Goal: Transaction & Acquisition: Purchase product/service

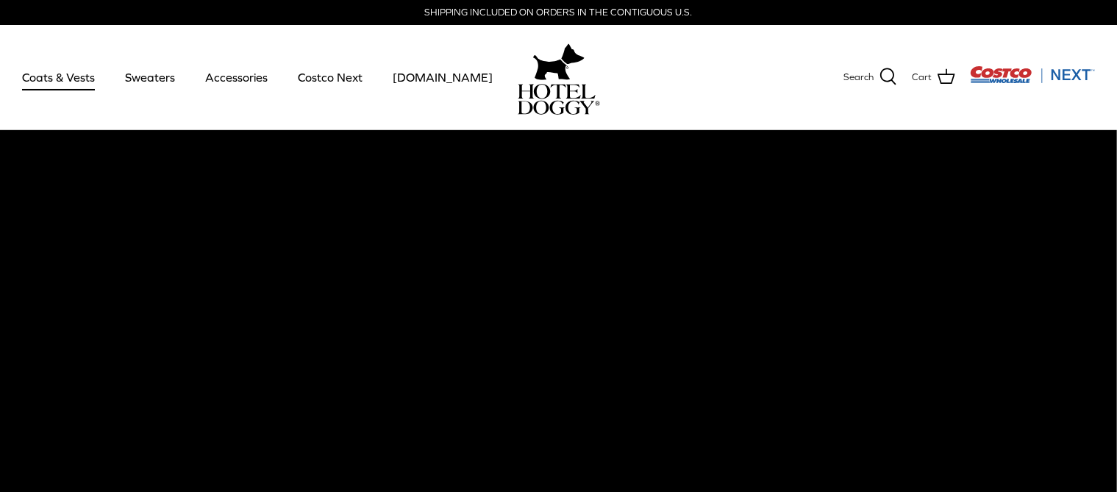
click at [74, 89] on link "Coats & Vests" at bounding box center [58, 77] width 99 height 50
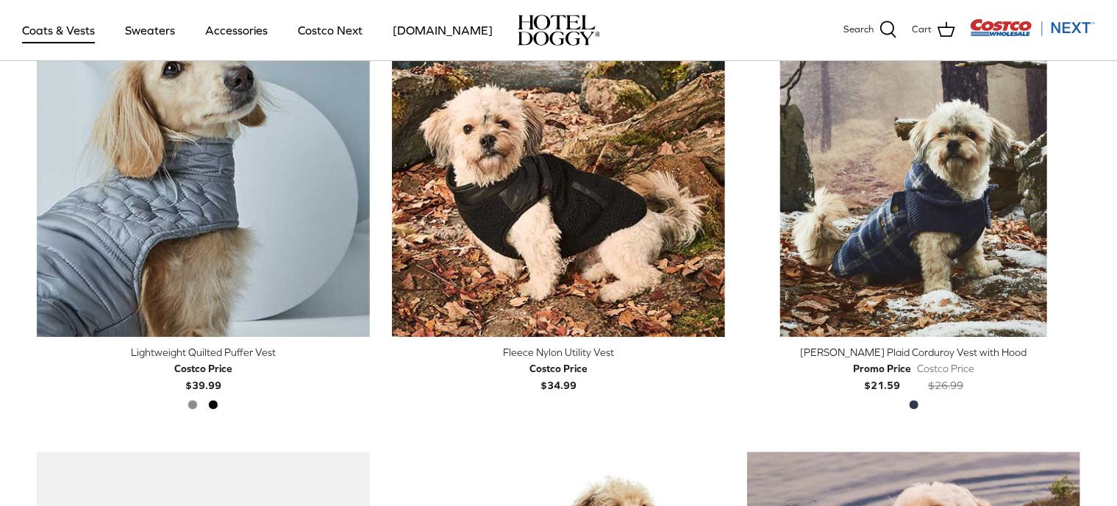
scroll to position [1787, 0]
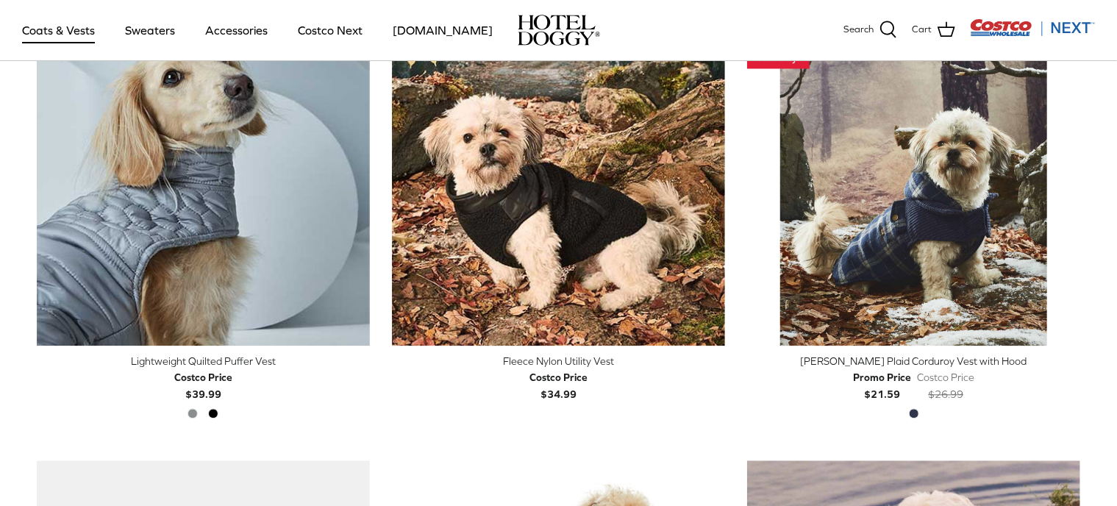
click at [952, 357] on div "[PERSON_NAME] Plaid Corduroy Vest with Hood" at bounding box center [913, 361] width 333 height 16
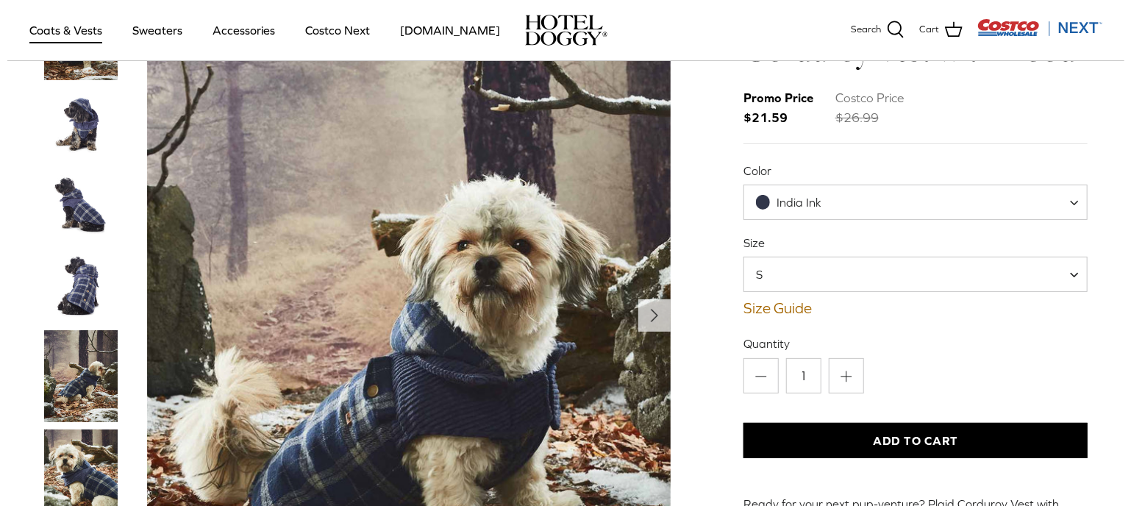
scroll to position [84, 0]
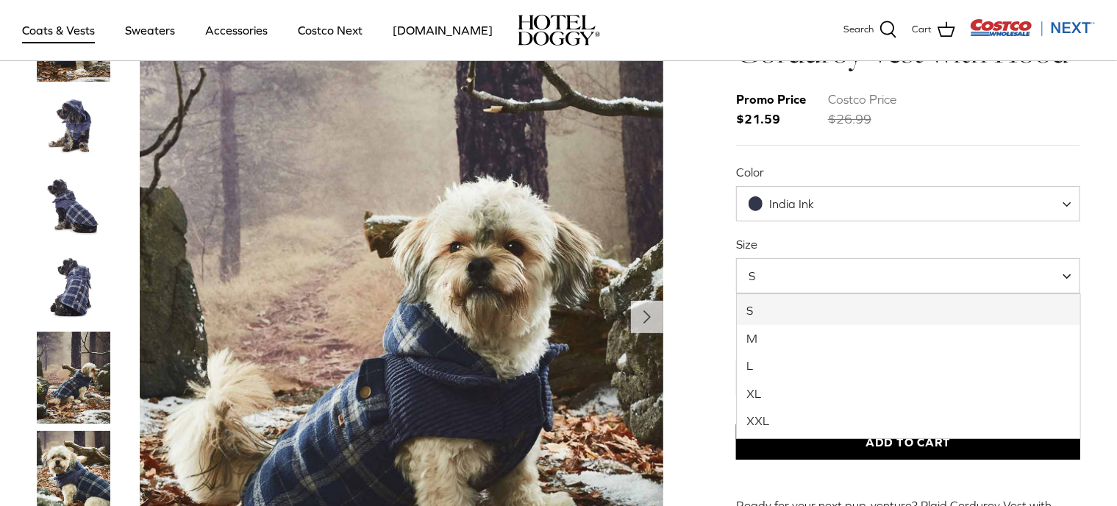
click at [1067, 274] on span at bounding box center [1072, 275] width 15 height 35
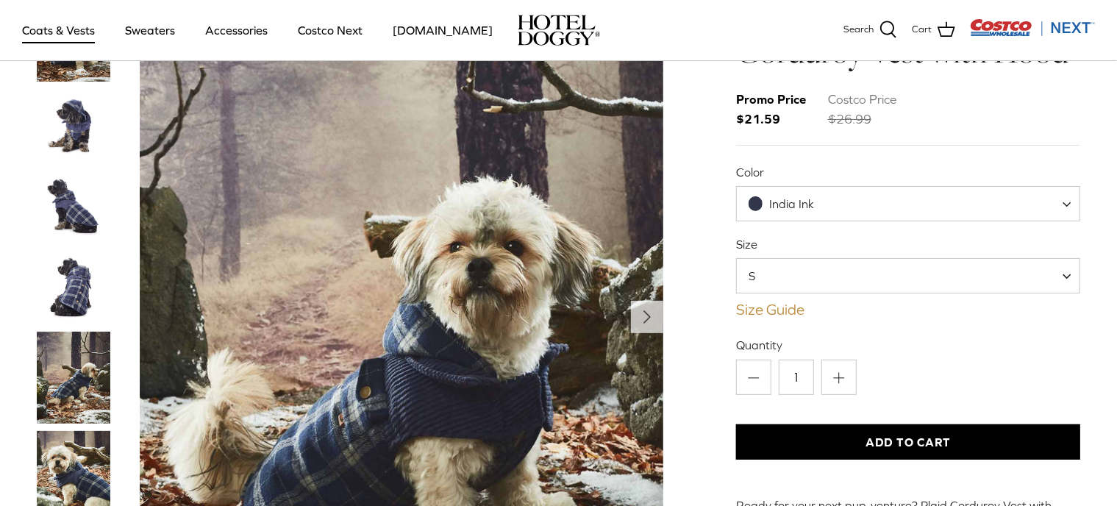
click at [773, 308] on link "Size Guide" at bounding box center [908, 310] width 345 height 18
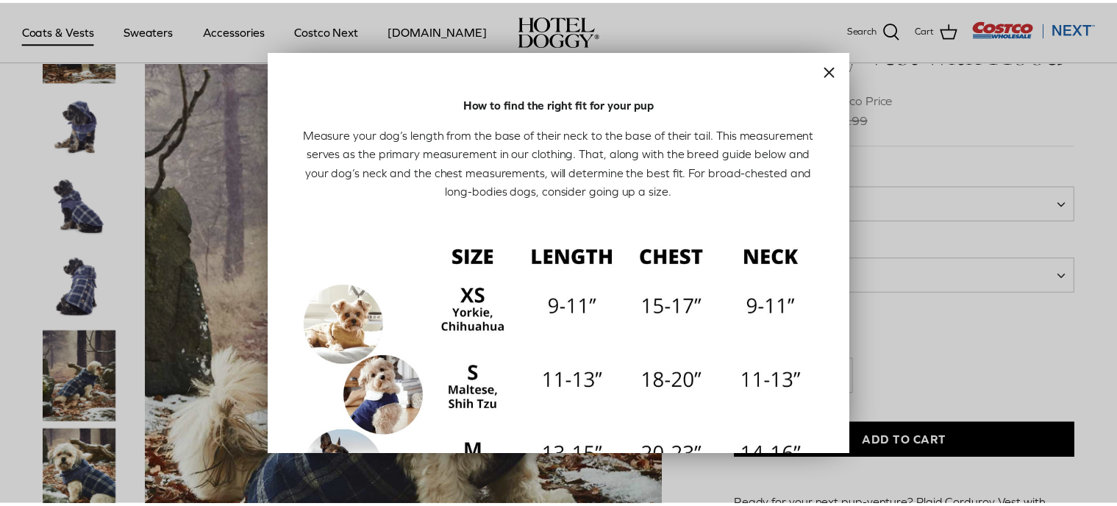
scroll to position [0, 0]
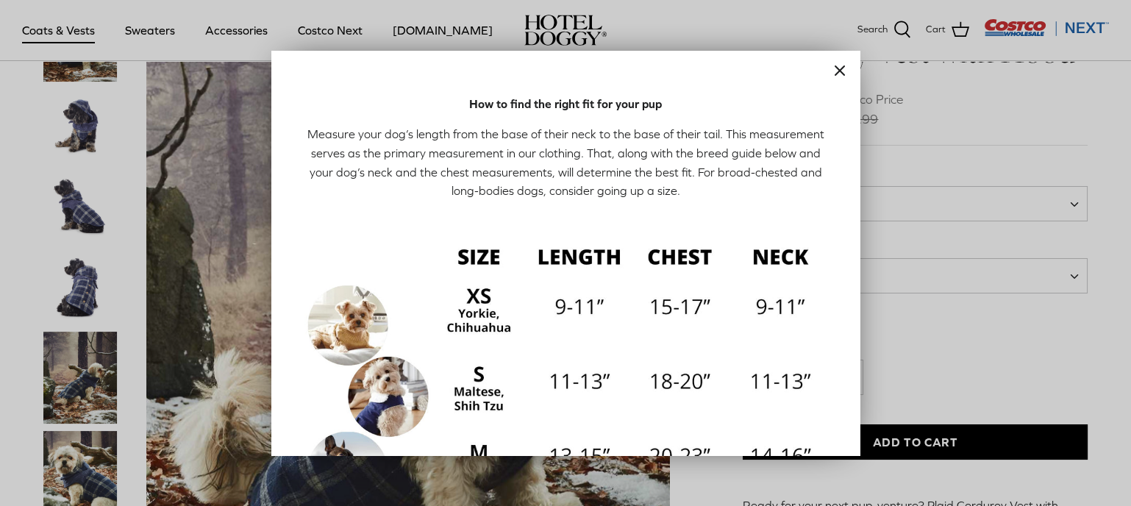
click at [831, 71] on icon "Close" at bounding box center [840, 71] width 18 height 18
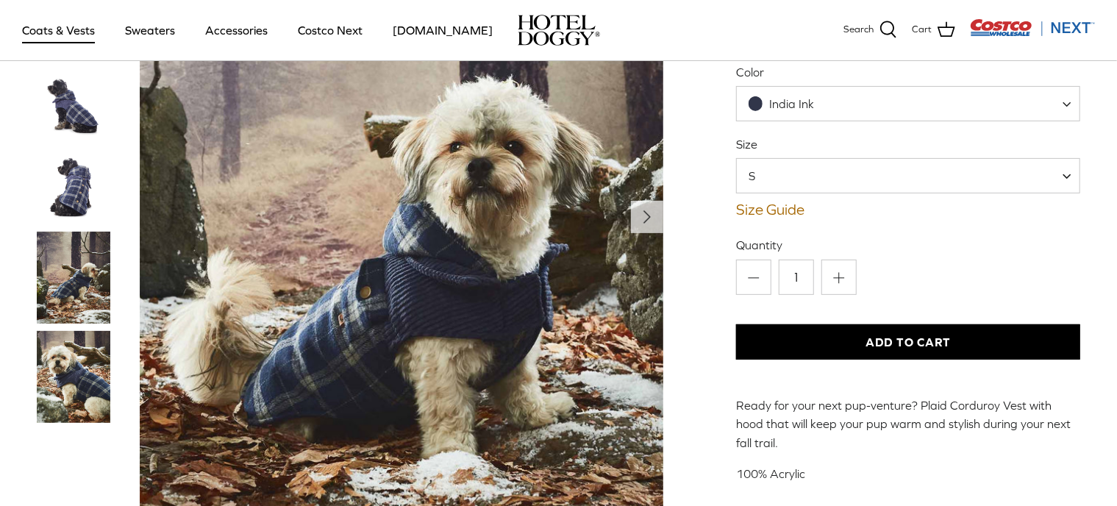
scroll to position [191, 0]
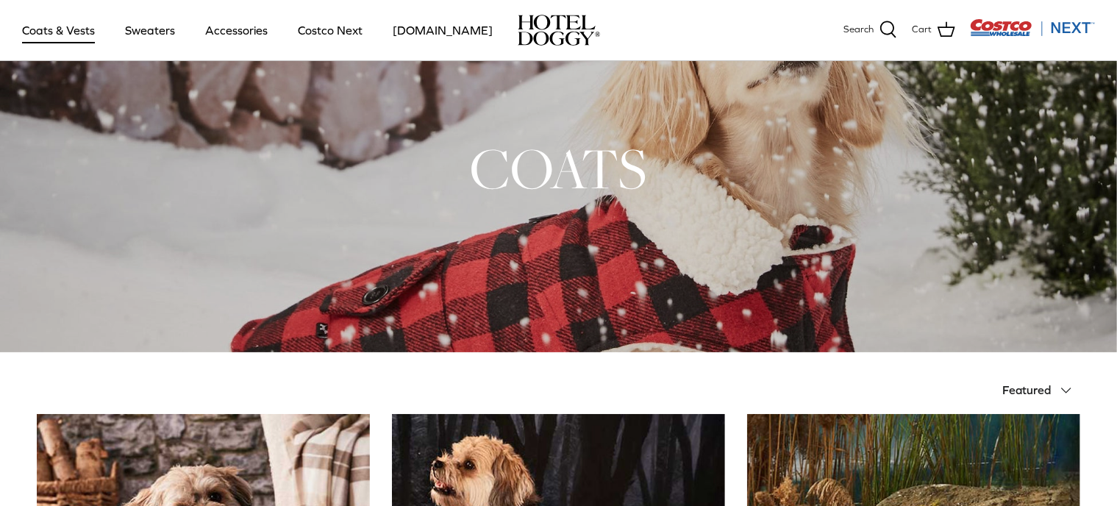
scroll to position [40, 0]
click at [143, 26] on link "Sweaters" at bounding box center [150, 30] width 76 height 50
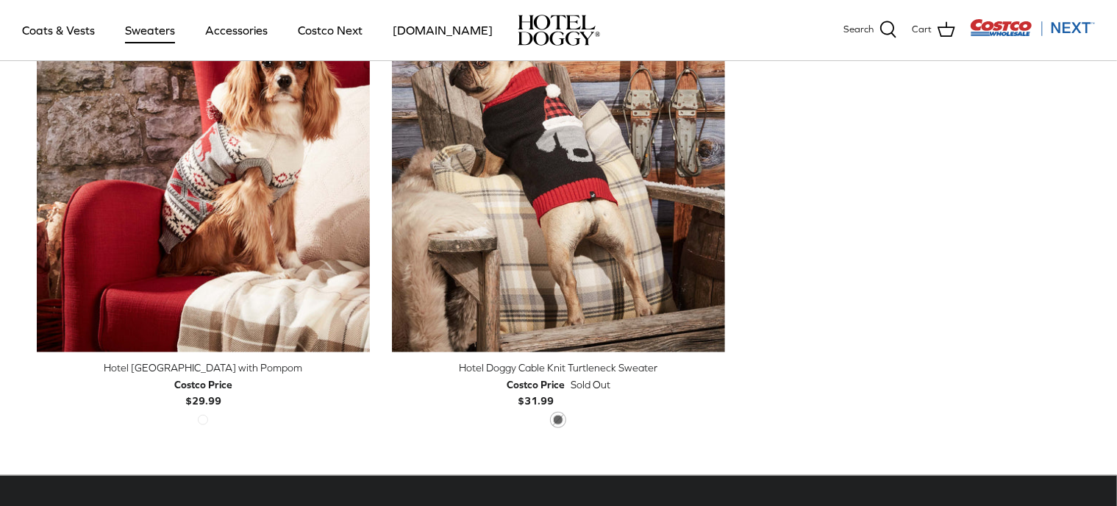
scroll to position [532, 0]
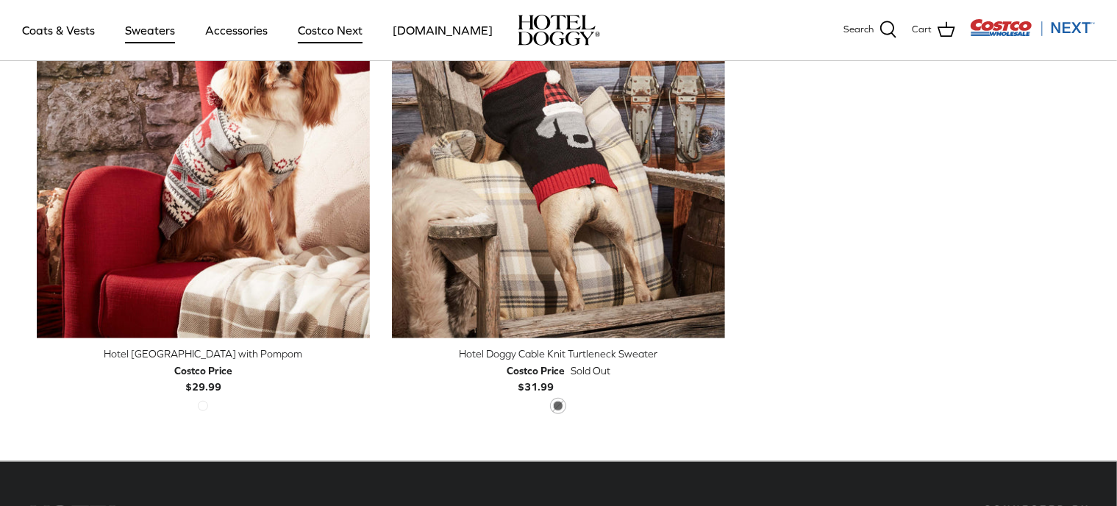
click at [347, 29] on link "Costco Next" at bounding box center [330, 30] width 91 height 50
click at [47, 26] on link "Coats & Vests" at bounding box center [58, 30] width 99 height 50
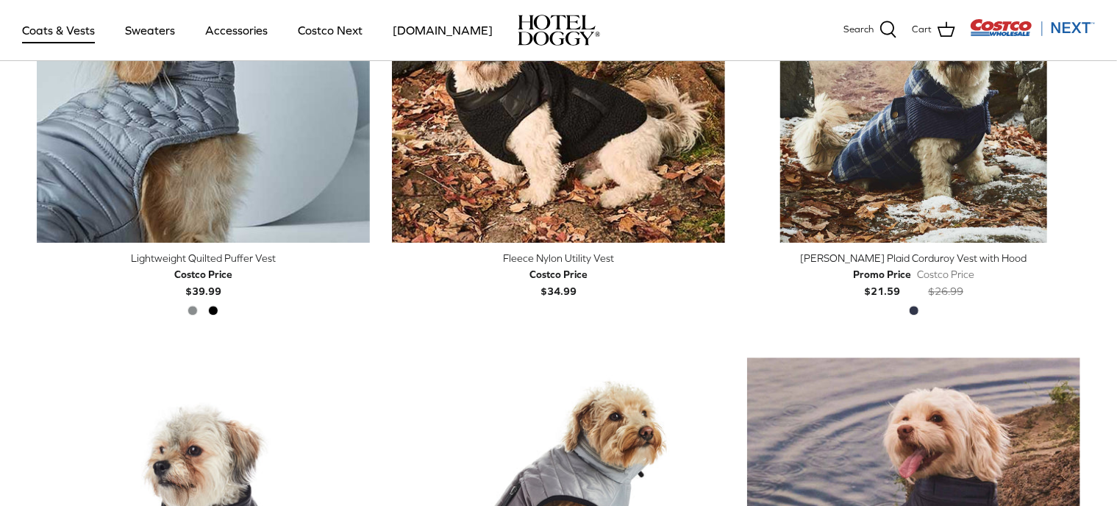
scroll to position [1894, 0]
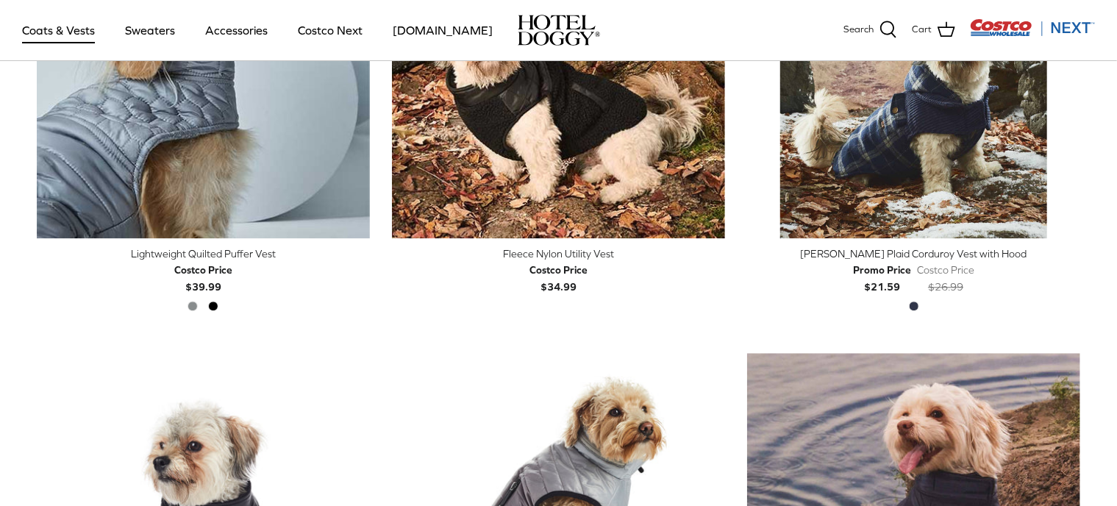
click at [936, 246] on div "[PERSON_NAME] Plaid Corduroy Vest with Hood" at bounding box center [913, 254] width 333 height 16
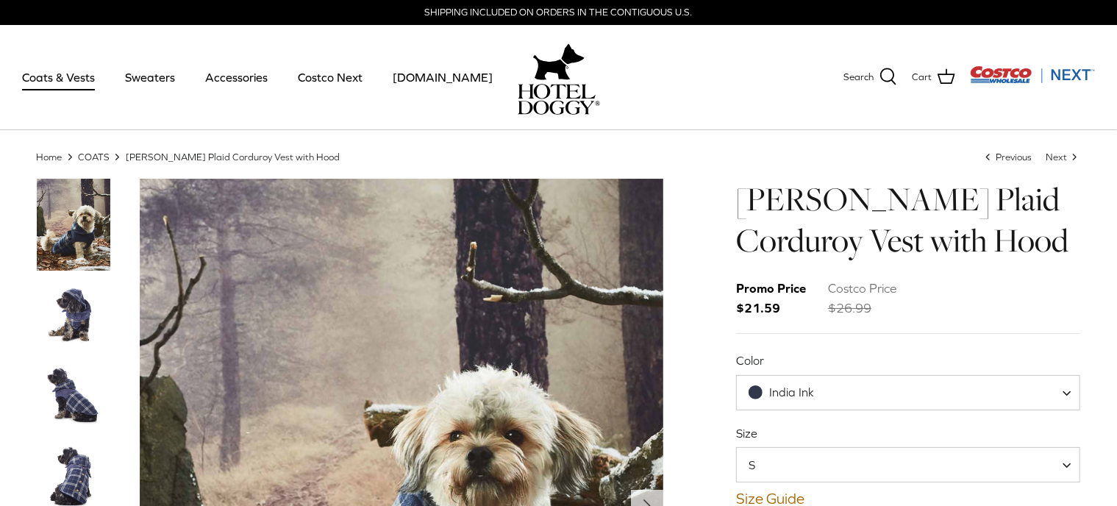
click at [71, 318] on img "Thumbnail Link" at bounding box center [74, 315] width 74 height 74
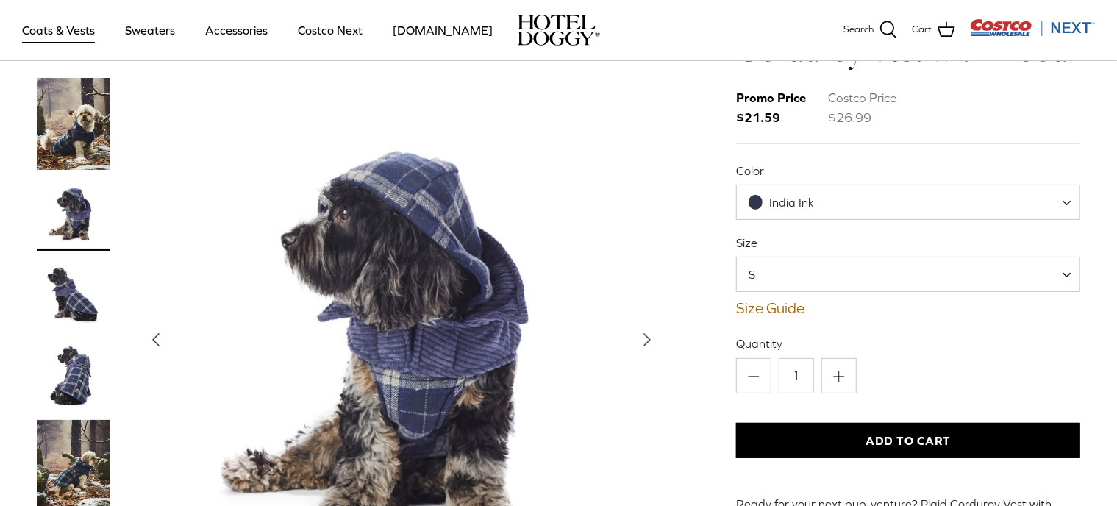
scroll to position [91, 0]
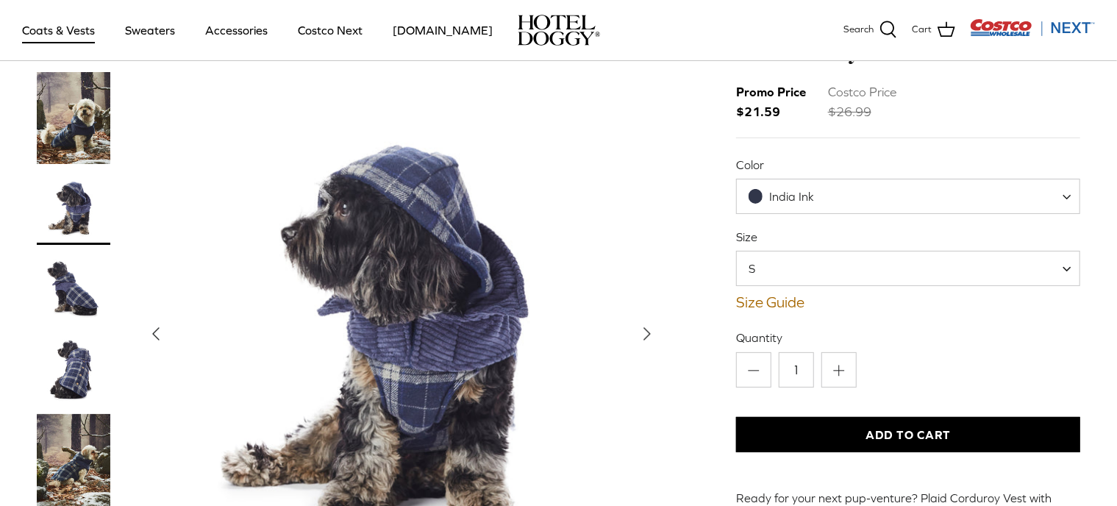
click at [652, 322] on icon "Right" at bounding box center [648, 334] width 24 height 24
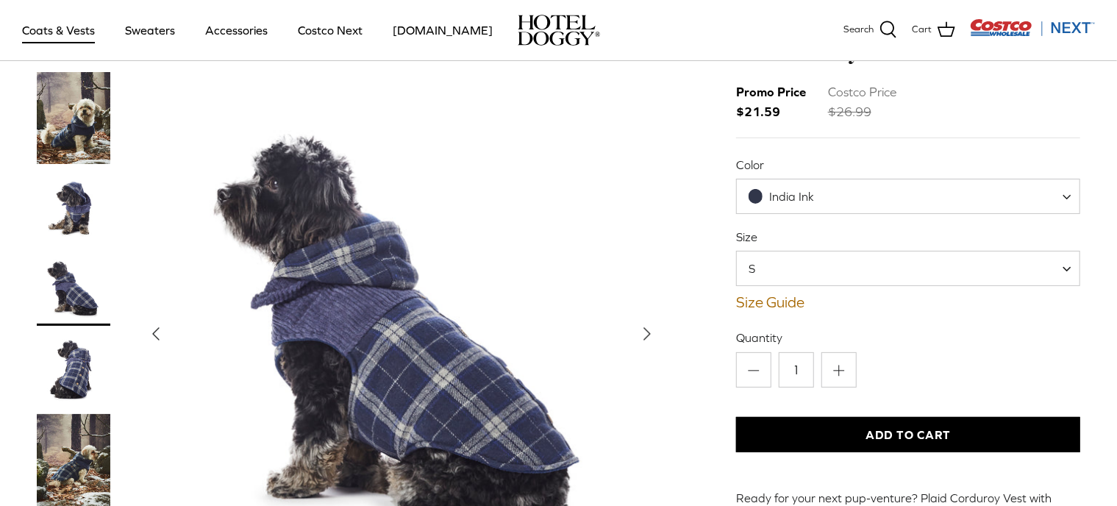
click at [652, 322] on icon "Right" at bounding box center [648, 334] width 24 height 24
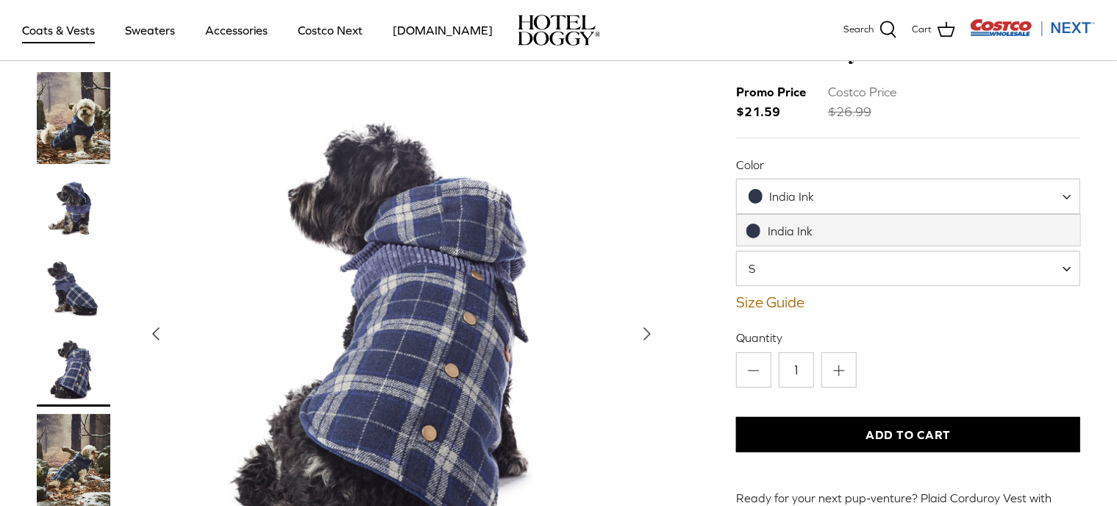
click at [1066, 197] on span at bounding box center [1072, 196] width 15 height 35
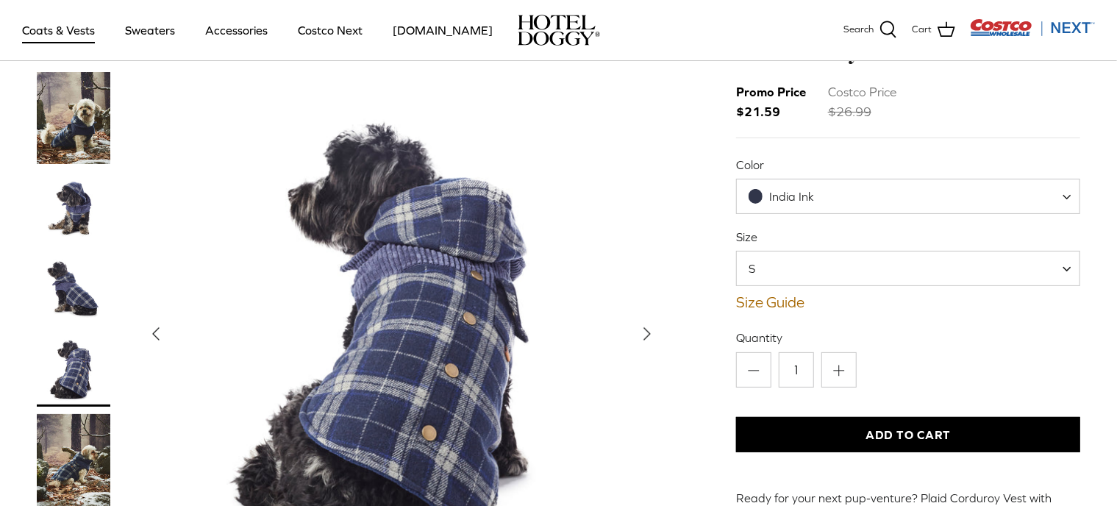
click at [655, 322] on icon "Right" at bounding box center [648, 334] width 24 height 24
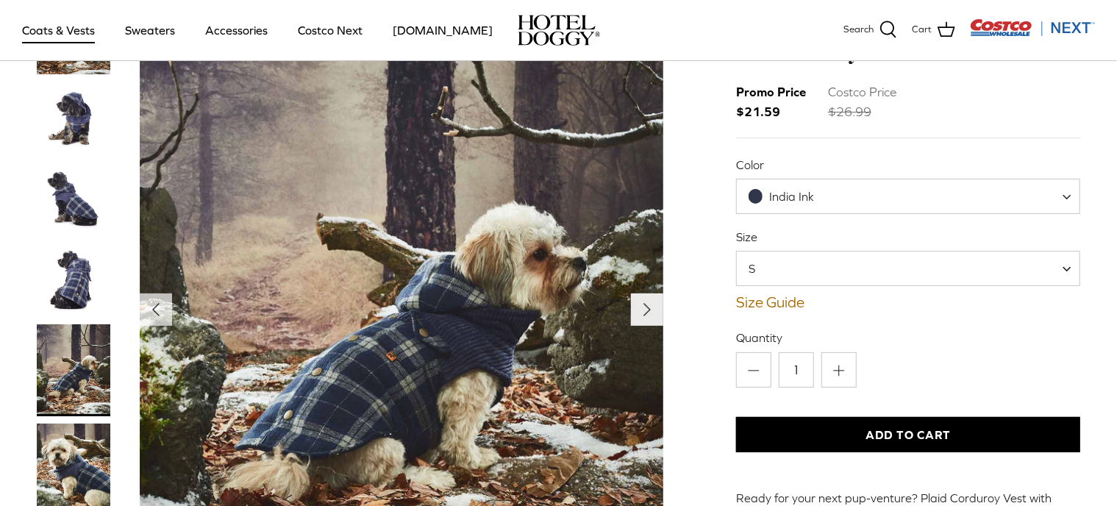
click at [649, 310] on polyline "Next" at bounding box center [647, 310] width 6 height 12
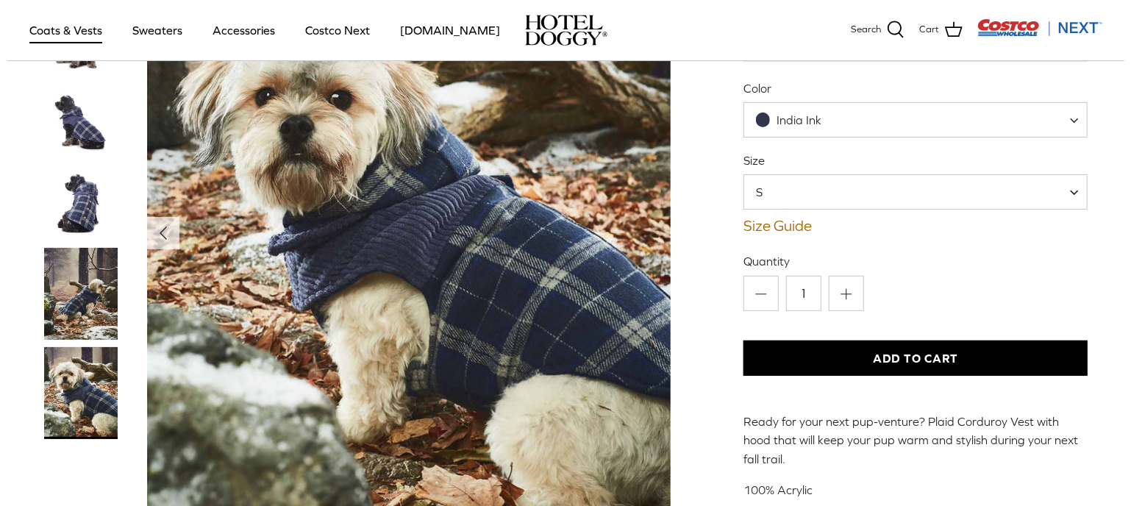
scroll to position [171, 0]
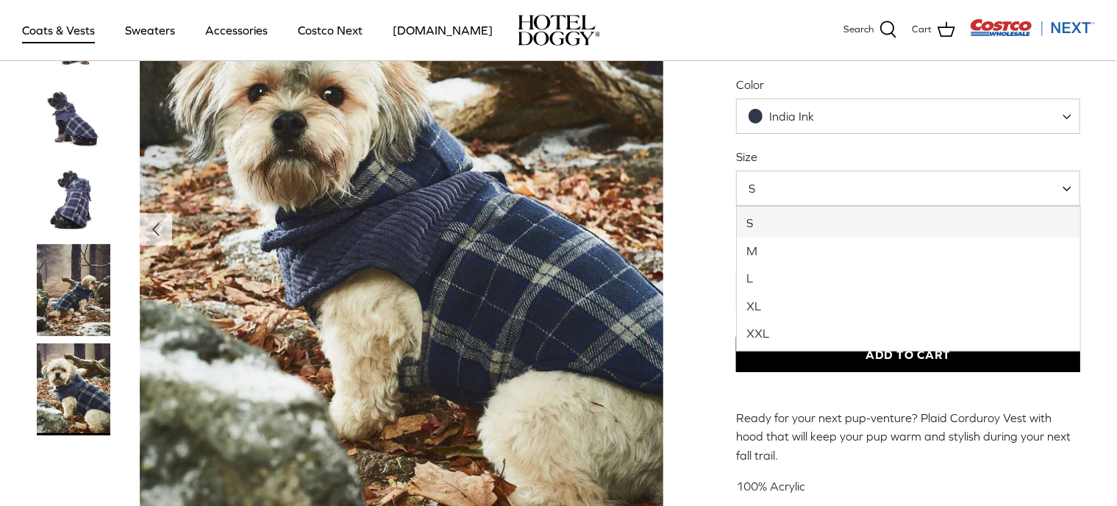
click at [1067, 186] on span at bounding box center [1072, 188] width 15 height 35
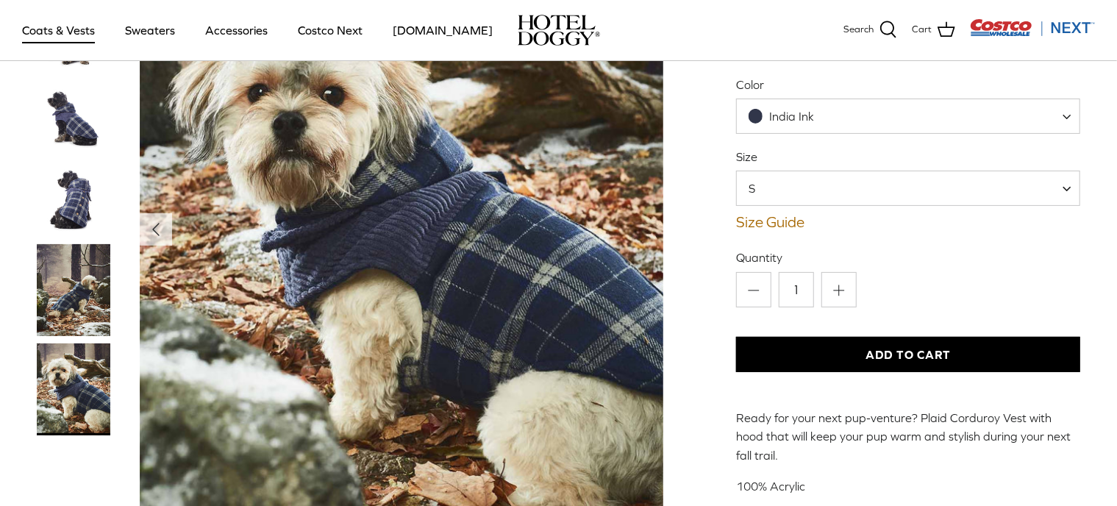
click at [1103, 228] on div "Left Right [PERSON_NAME] Plaid Corduroy Vest with Hood Promo Price" at bounding box center [559, 236] width 1089 height 669
click at [785, 221] on link "Size Guide" at bounding box center [908, 222] width 345 height 18
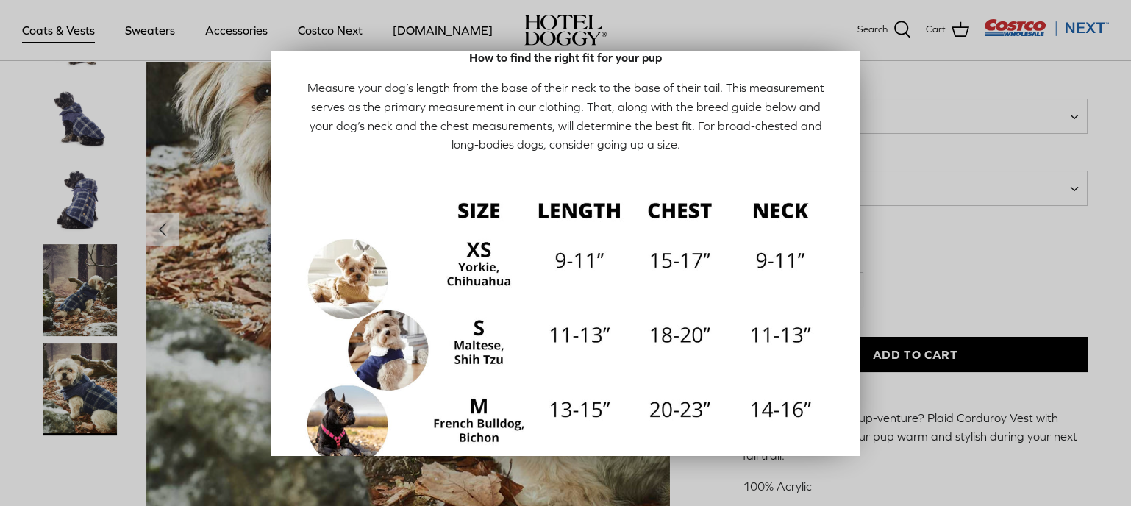
scroll to position [38, 0]
